Goal: Communication & Community: Ask a question

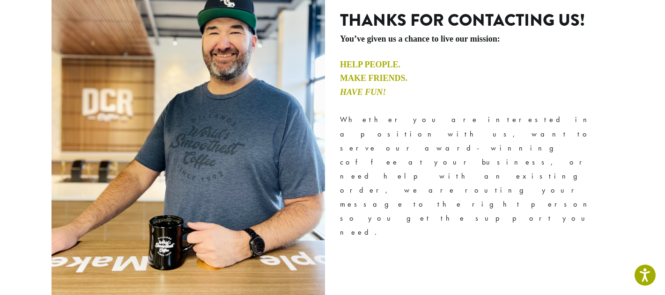
scroll to position [149, 0]
